Goal: Task Accomplishment & Management: Use online tool/utility

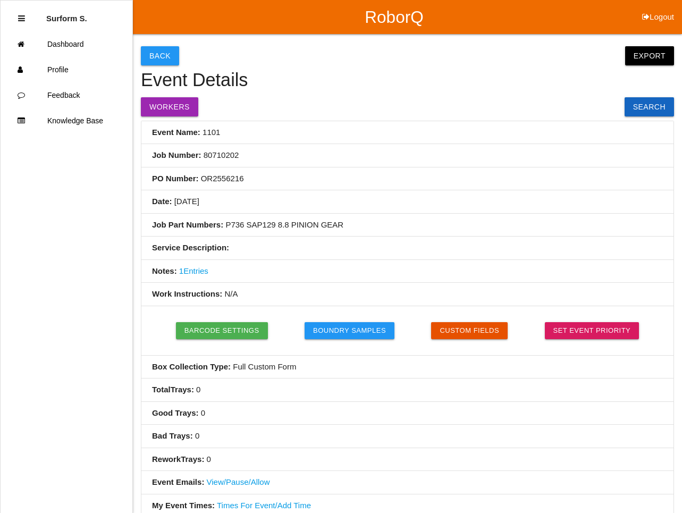
click at [665, 8] on button "Logout" at bounding box center [658, 4] width 48 height 8
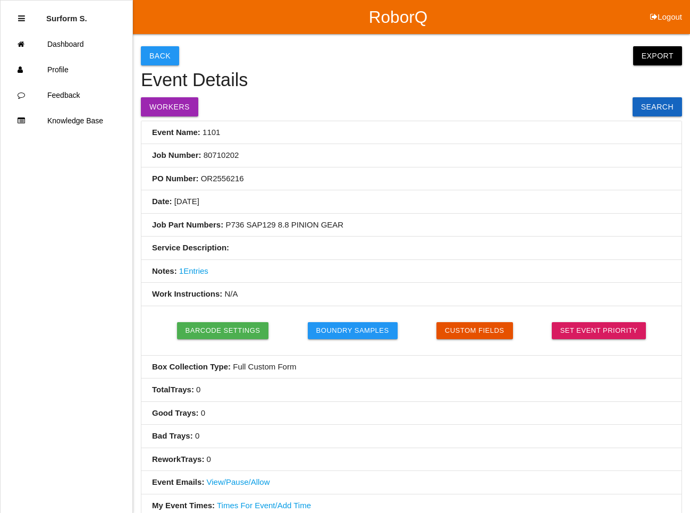
select select "Supervisor"
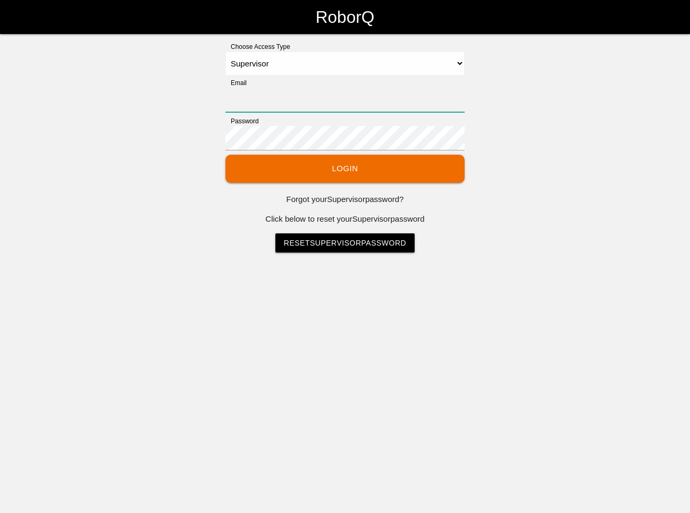
type input "[EMAIL_ADDRESS][DOMAIN_NAME]"
select select "Supervisor"
type input "[EMAIL_ADDRESS][DOMAIN_NAME]"
click at [322, 163] on button "Login" at bounding box center [344, 169] width 239 height 28
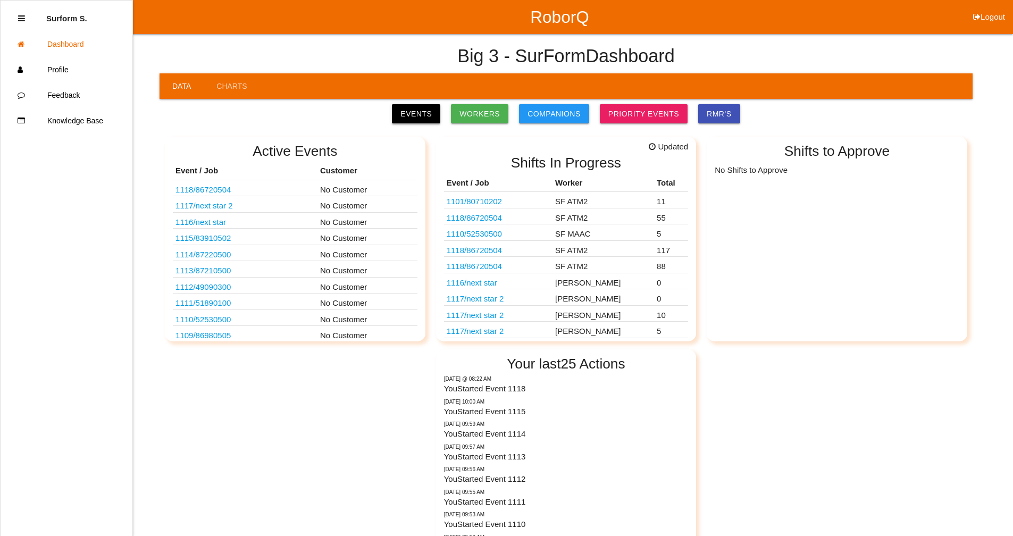
click at [431, 113] on link "Events" at bounding box center [416, 113] width 48 height 19
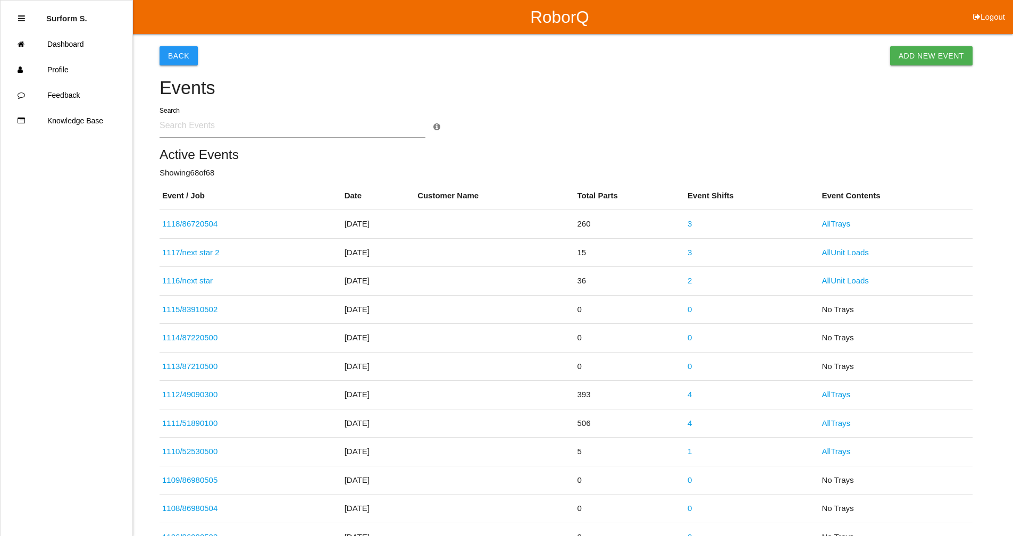
click at [205, 125] on input "text" at bounding box center [292, 125] width 266 height 24
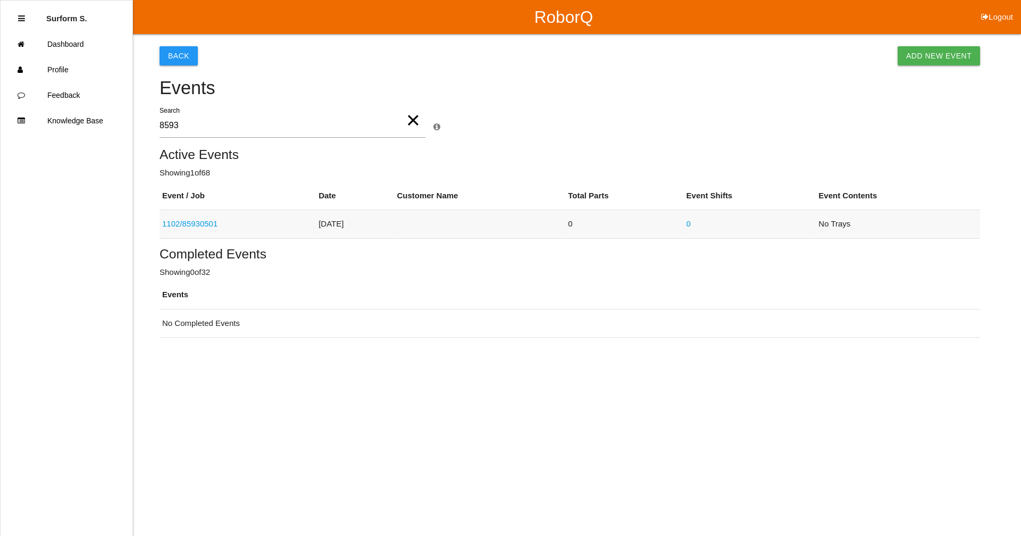
type input "8593"
click at [212, 224] on link "1102 / 85930501" at bounding box center [189, 223] width 55 height 9
click at [212, 224] on html "RoborQ Logout Surform S. Dashboard Profile Feedback Knowledge Base Back Add New…" at bounding box center [510, 195] width 1021 height 391
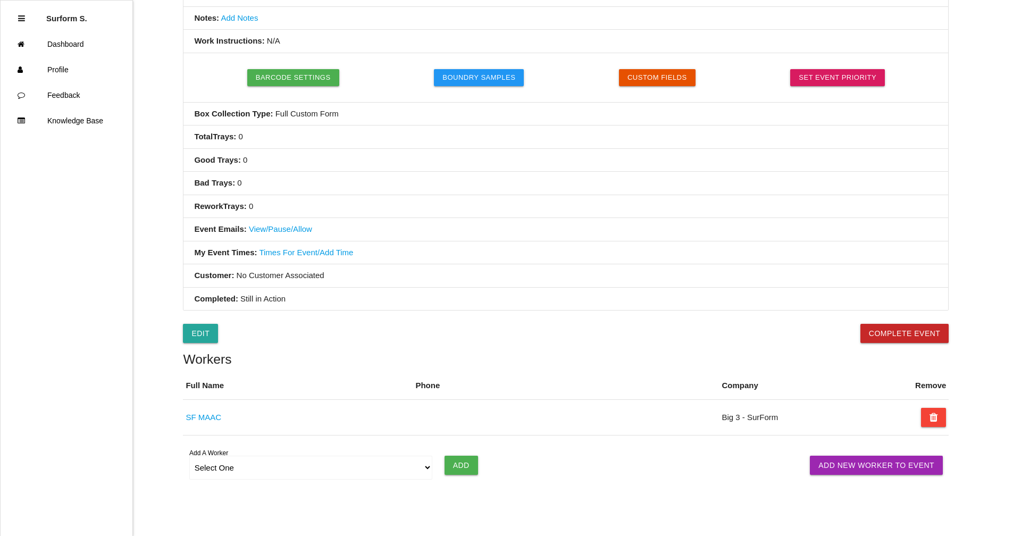
scroll to position [292, 0]
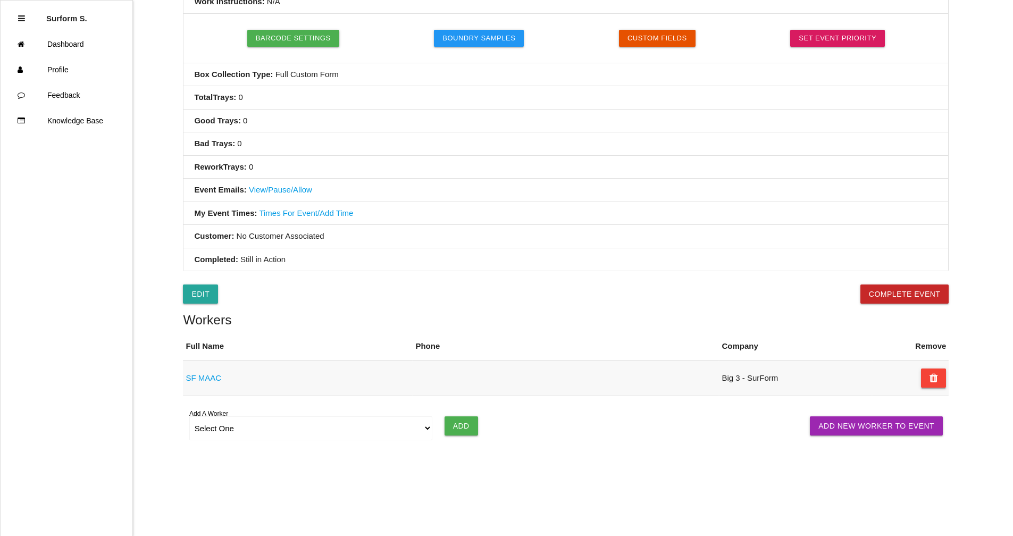
click at [690, 374] on button at bounding box center [934, 377] width 26 height 19
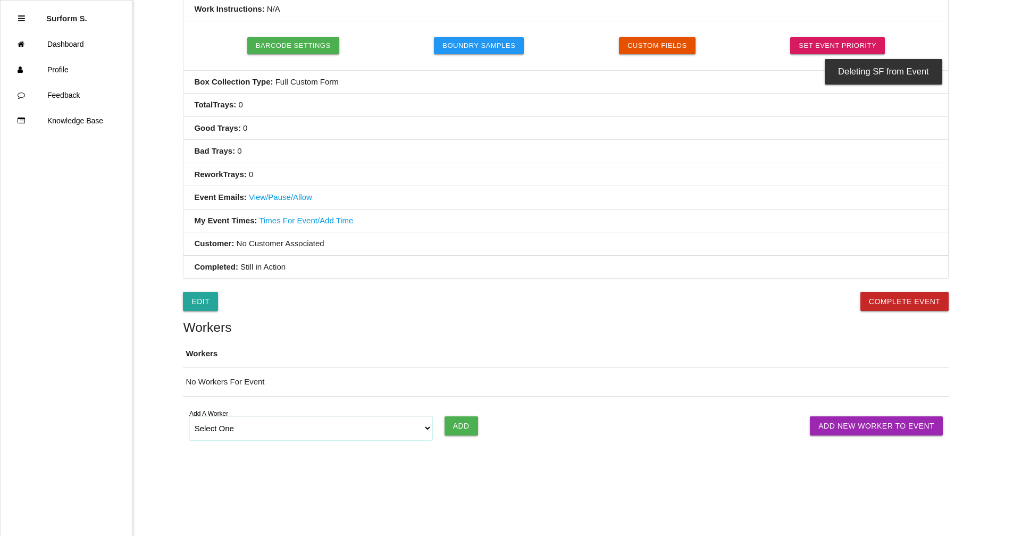
click at [285, 428] on select "Select One [PERSON_NAME] [PERSON_NAME] SF LAMCO SF ATM1 SF ATM2 SF MAAC" at bounding box center [311, 428] width 244 height 24
select select "6781344fb24b65000ec8f095"
click at [189, 416] on select "Select One [PERSON_NAME] [PERSON_NAME] SF LAMCO SF ATM1 SF ATM2 SF MAAC" at bounding box center [311, 428] width 244 height 24
click at [459, 427] on input "Add" at bounding box center [460, 425] width 33 height 19
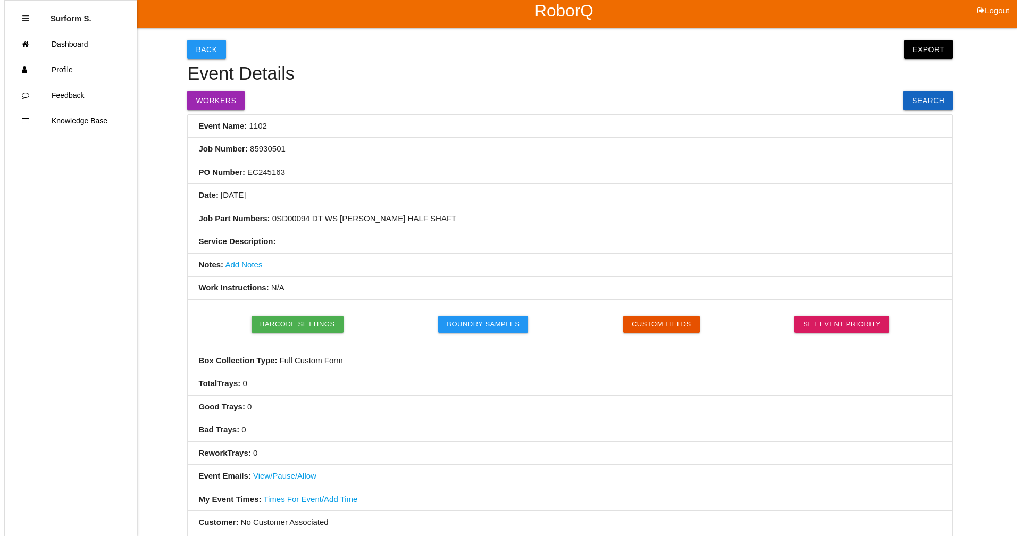
scroll to position [0, 0]
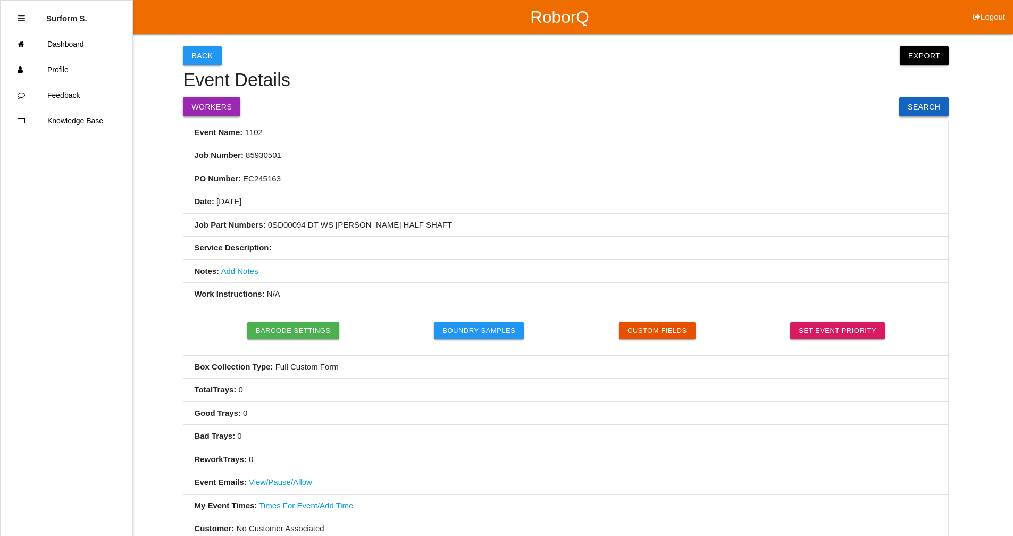
click at [690, 8] on button "Logout" at bounding box center [989, 4] width 48 height 8
select select "Supervisor"
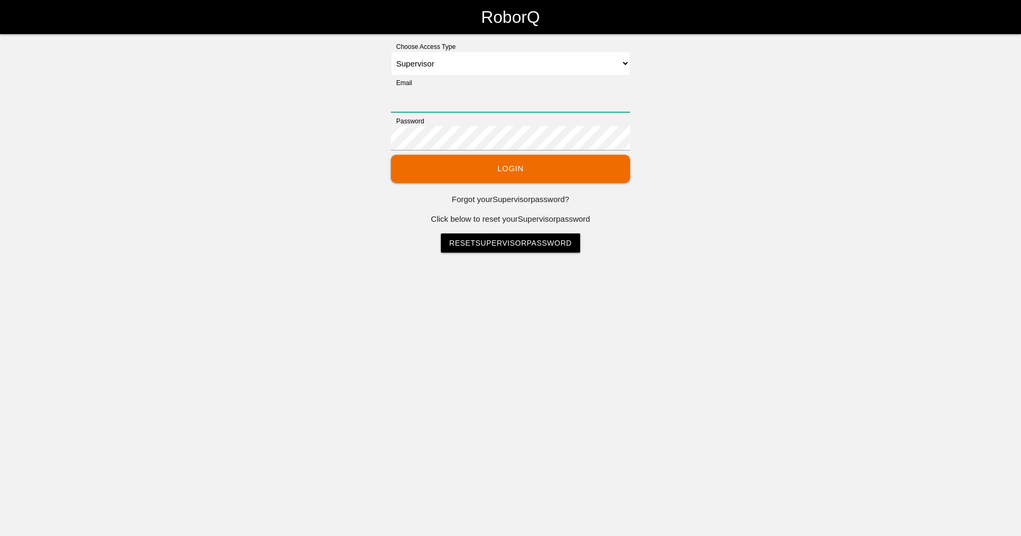
type input "[EMAIL_ADDRESS][DOMAIN_NAME]"
